Goal: Obtain resource: Obtain resource

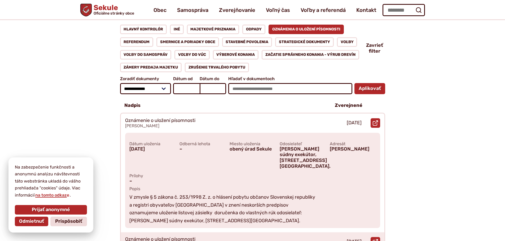
scroll to position [49, 0]
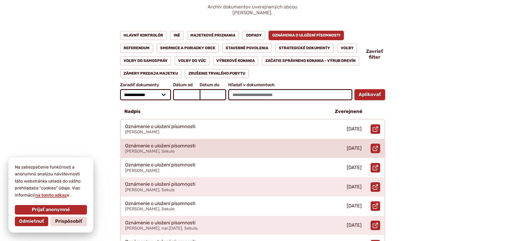
scroll to position [79, 0]
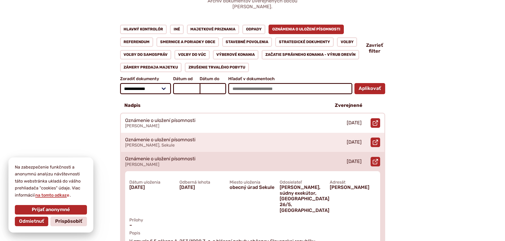
click at [177, 156] on p "Oznámenie o uložení písomnosti" at bounding box center [160, 159] width 70 height 6
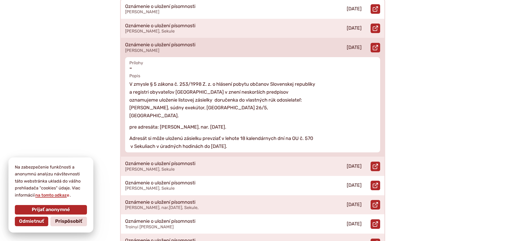
scroll to position [212, 0]
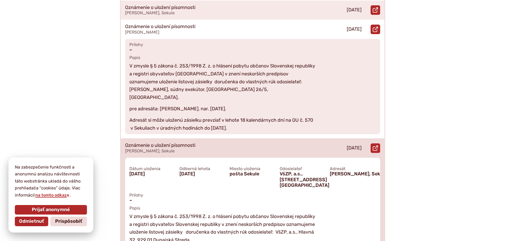
click at [163, 148] on div "Oznámenie o uložení písomnosti Vasyl Rebar, Sekule" at bounding box center [223, 148] width 205 height 19
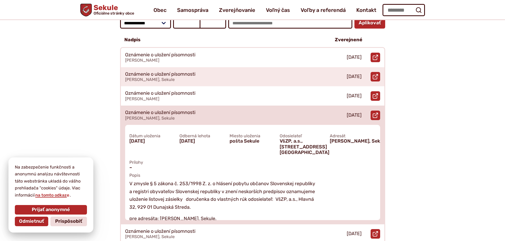
scroll to position [132, 0]
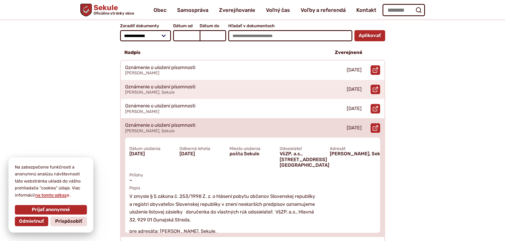
click at [368, 123] on div "Otvoriť document Oznámenie o uložení písomnosti v novom okne." at bounding box center [374, 127] width 19 height 19
click at [375, 126] on use at bounding box center [374, 128] width 5 height 5
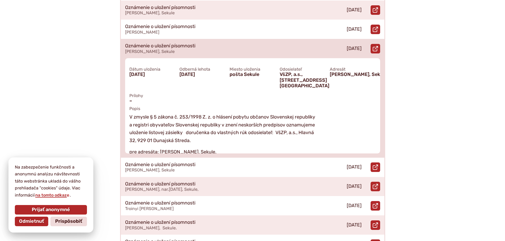
scroll to position [26, 0]
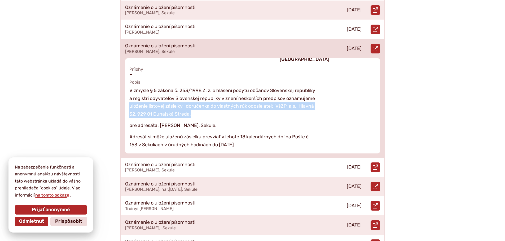
drag, startPoint x: 130, startPoint y: 99, endPoint x: 249, endPoint y: 105, distance: 119.6
click at [249, 105] on p "V zmysle § 5 zákona č. 253/1998 Z. z. o hlásení pobytu občanov Slovenskej repub…" at bounding box center [223, 103] width 188 height 32
click at [248, 104] on p "V zmysle § 5 zákona č. 253/1998 Z. z. o hlásení pobytu občanov Slovenskej repub…" at bounding box center [223, 103] width 188 height 32
drag, startPoint x: 248, startPoint y: 102, endPoint x: 128, endPoint y: 101, distance: 119.7
click at [128, 101] on div "Dátum uloženia 16.1.2025 Odberná lehota 2.2.2025 Miesto uloženia pošta Sekule O…" at bounding box center [252, 105] width 255 height 95
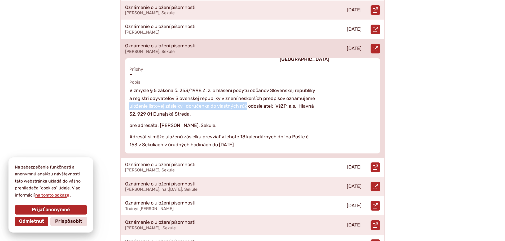
copy p "uloženie listovej zásielky doručenka do vlastných rúk"
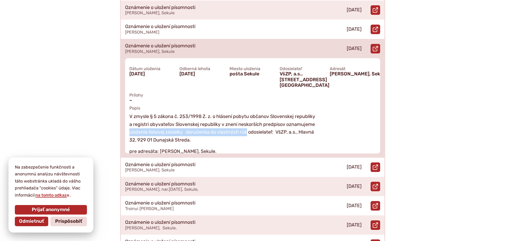
scroll to position [0, 0]
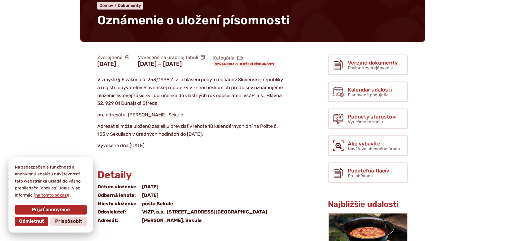
scroll to position [53, 0]
